Goal: Find specific page/section: Find specific page/section

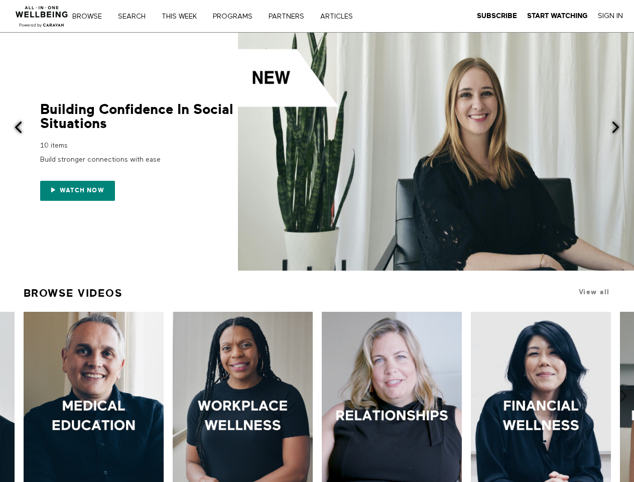
click at [137, 16] on link "Search" at bounding box center [135, 16] width 42 height 7
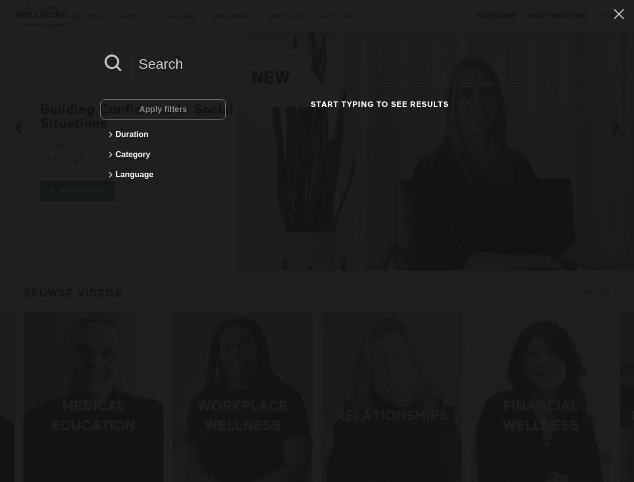
click at [317, 152] on div at bounding box center [436, 152] width 396 height 238
click at [80, 190] on div "Apply filters Duration Category Language Start typing to see results" at bounding box center [317, 241] width 634 height 482
click at [12, 128] on div "Apply filters Duration Category Language Start typing to see results" at bounding box center [317, 241] width 634 height 482
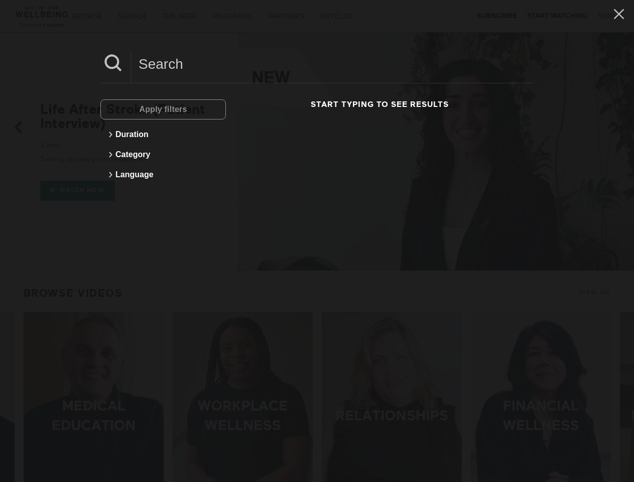
click at [622, 128] on div "Apply filters Duration Category Language Start typing to see results" at bounding box center [317, 241] width 634 height 482
click at [10, 366] on div "Apply filters Duration Category Language Start typing to see results" at bounding box center [317, 241] width 634 height 482
click at [624, 366] on div "Apply filters Duration Category Language Start typing to see results" at bounding box center [317, 241] width 634 height 482
